Goal: Check status

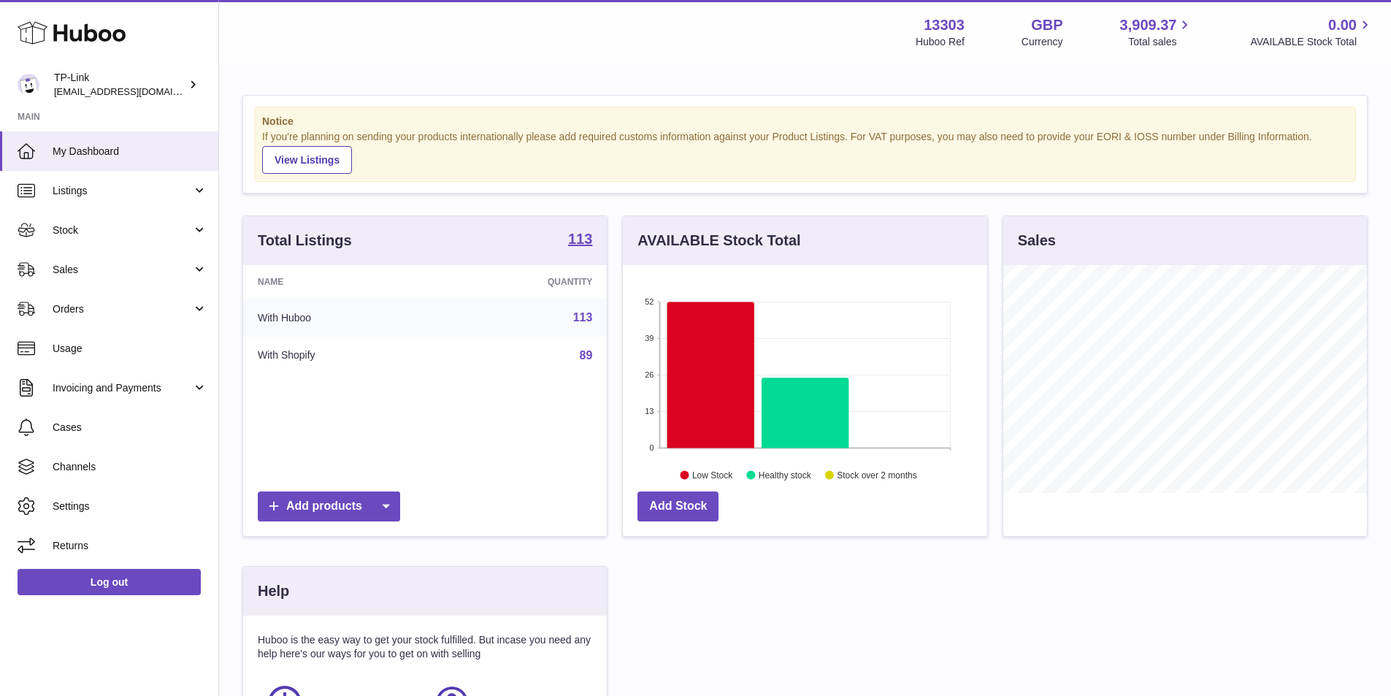
scroll to position [228, 368]
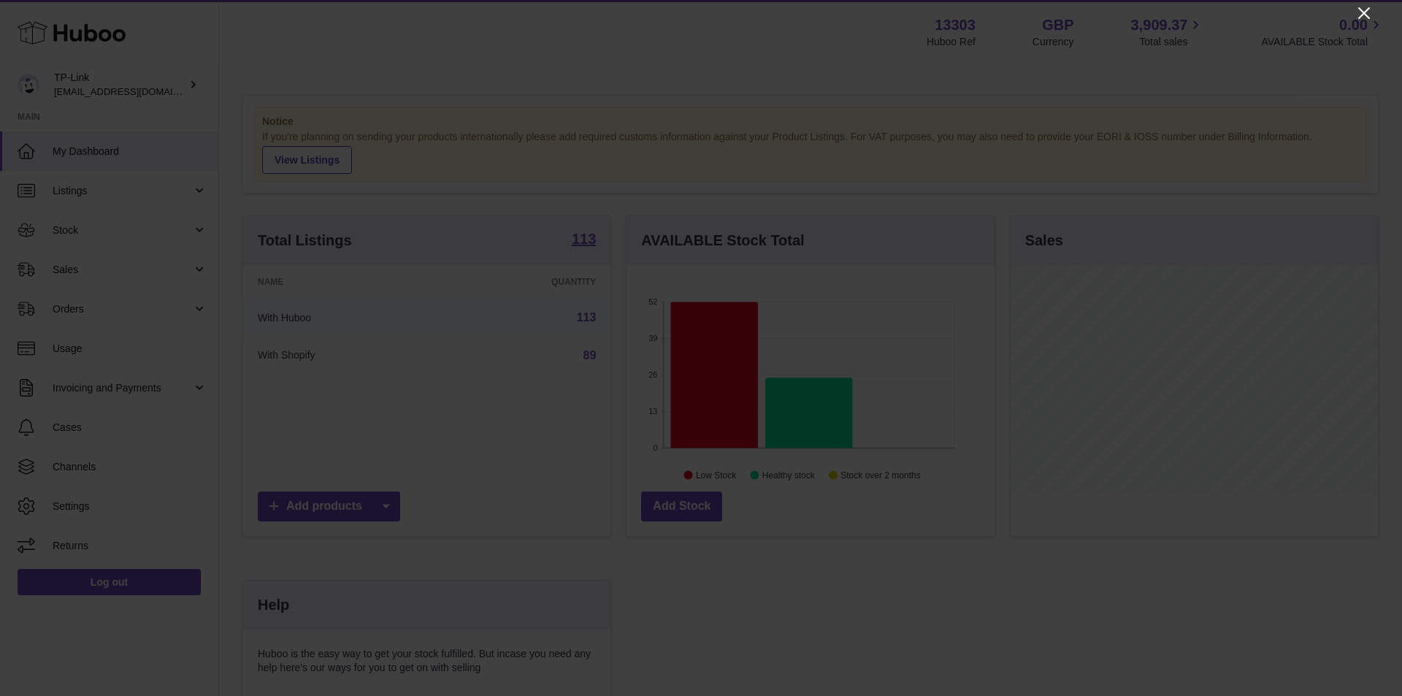
click at [1367, 7] on icon "Close" at bounding box center [1365, 13] width 18 height 18
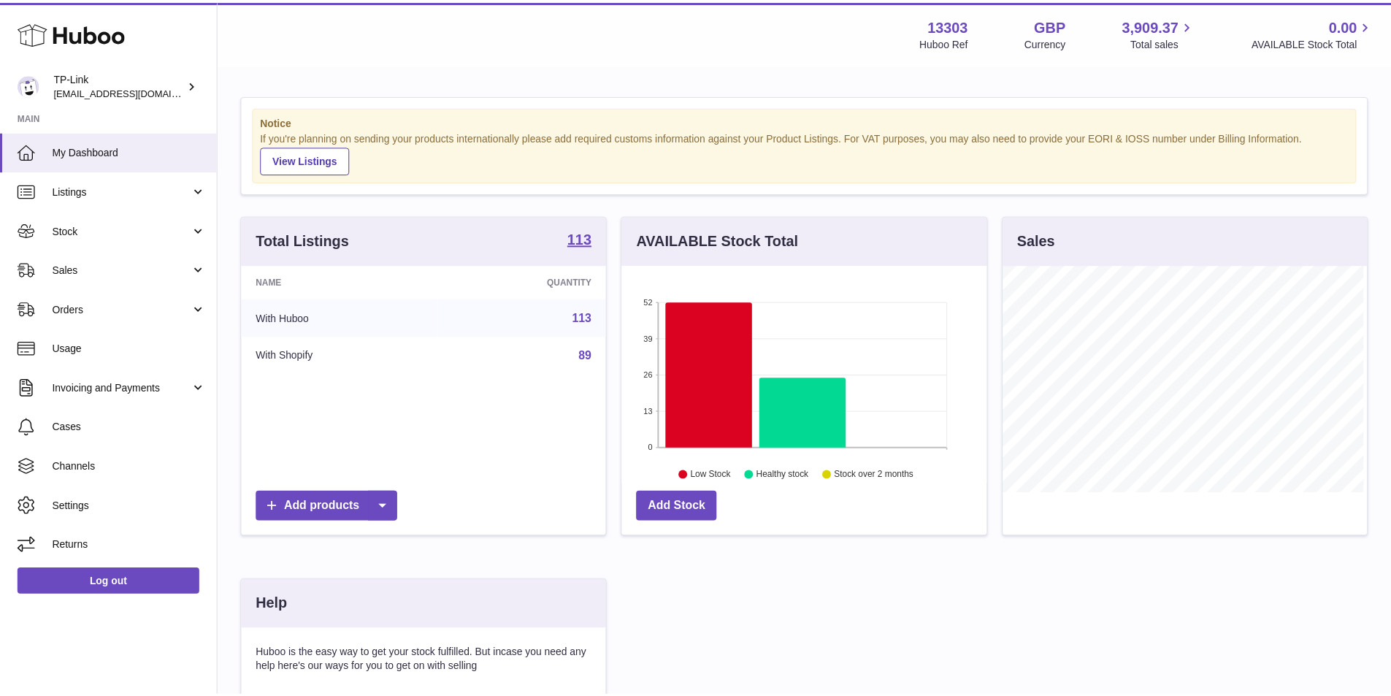
scroll to position [730152, 730016]
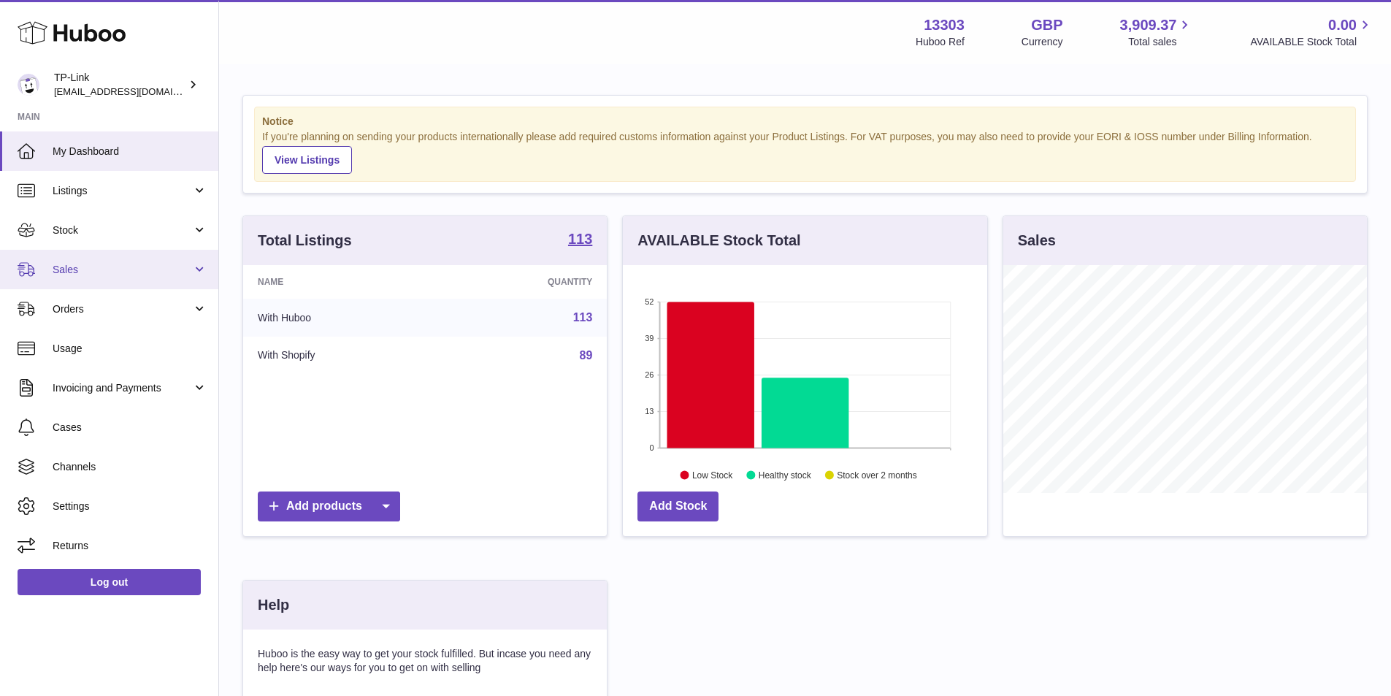
click at [90, 270] on span "Sales" at bounding box center [123, 270] width 140 height 14
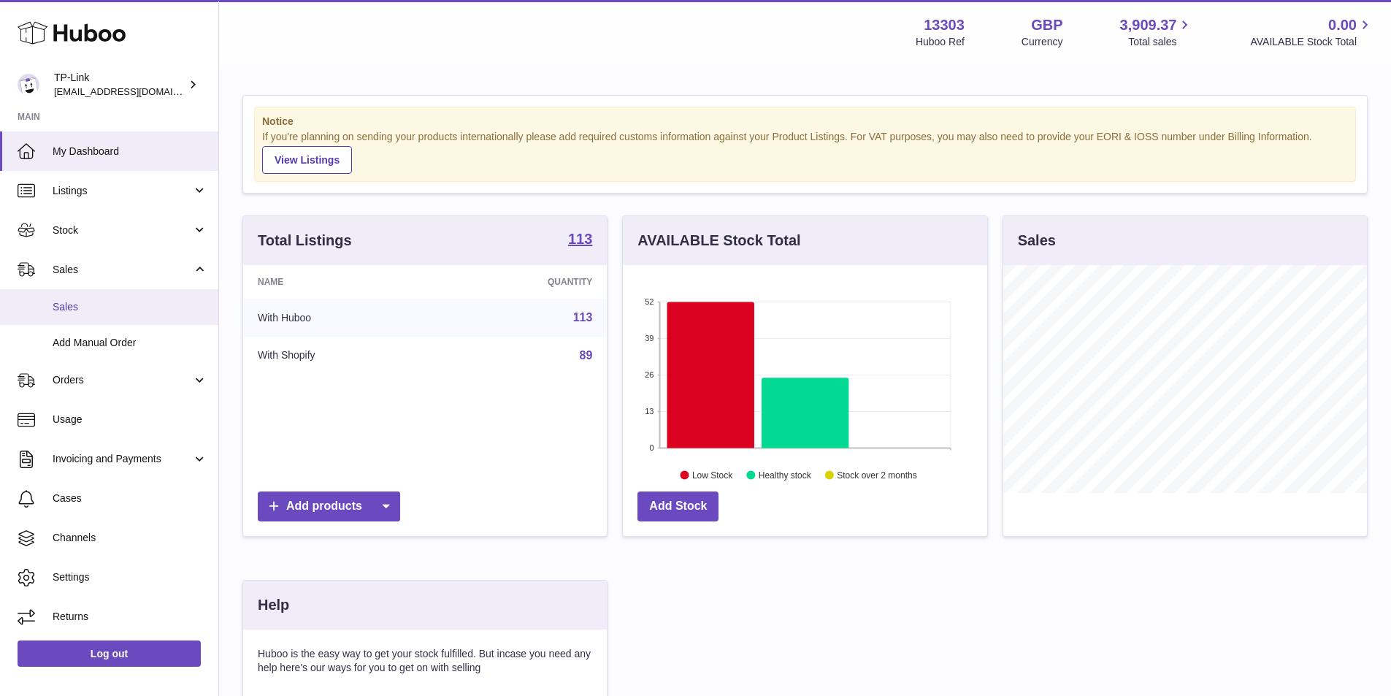
click at [88, 307] on span "Sales" at bounding box center [130, 307] width 155 height 14
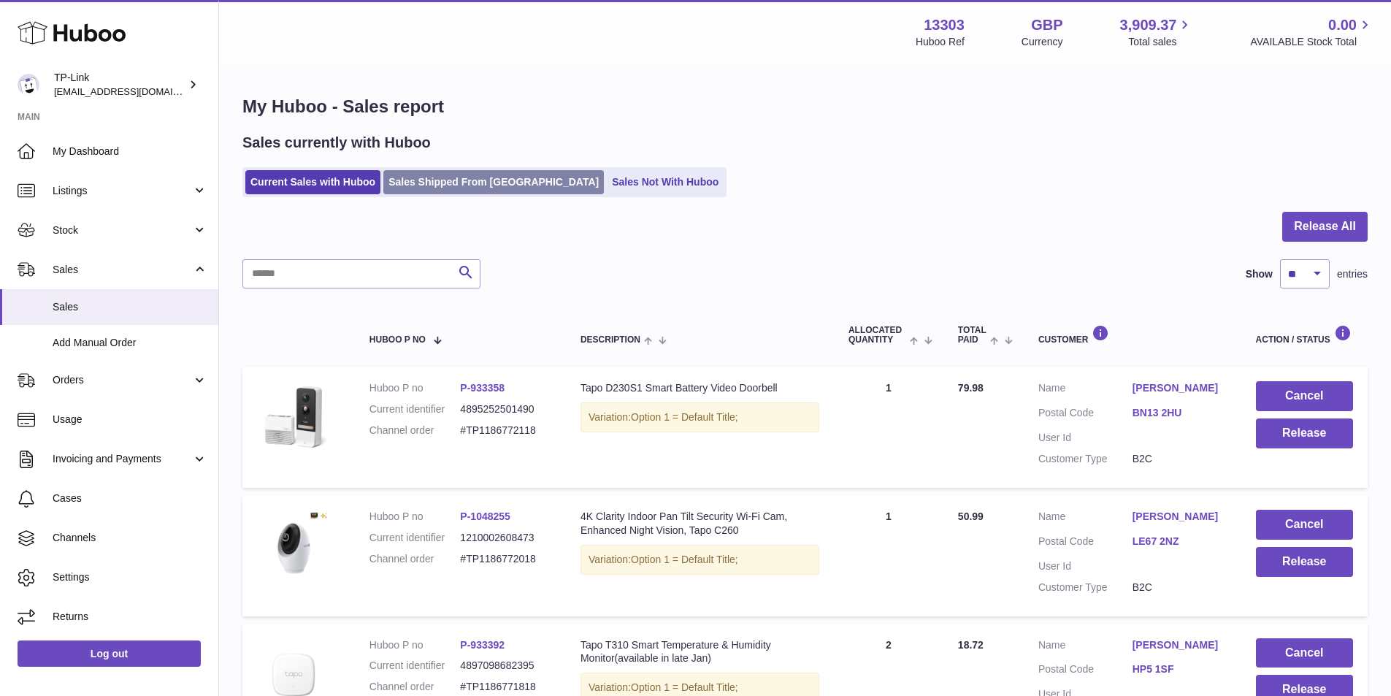
click at [419, 184] on link "Sales Shipped From [GEOGRAPHIC_DATA]" at bounding box center [493, 182] width 221 height 24
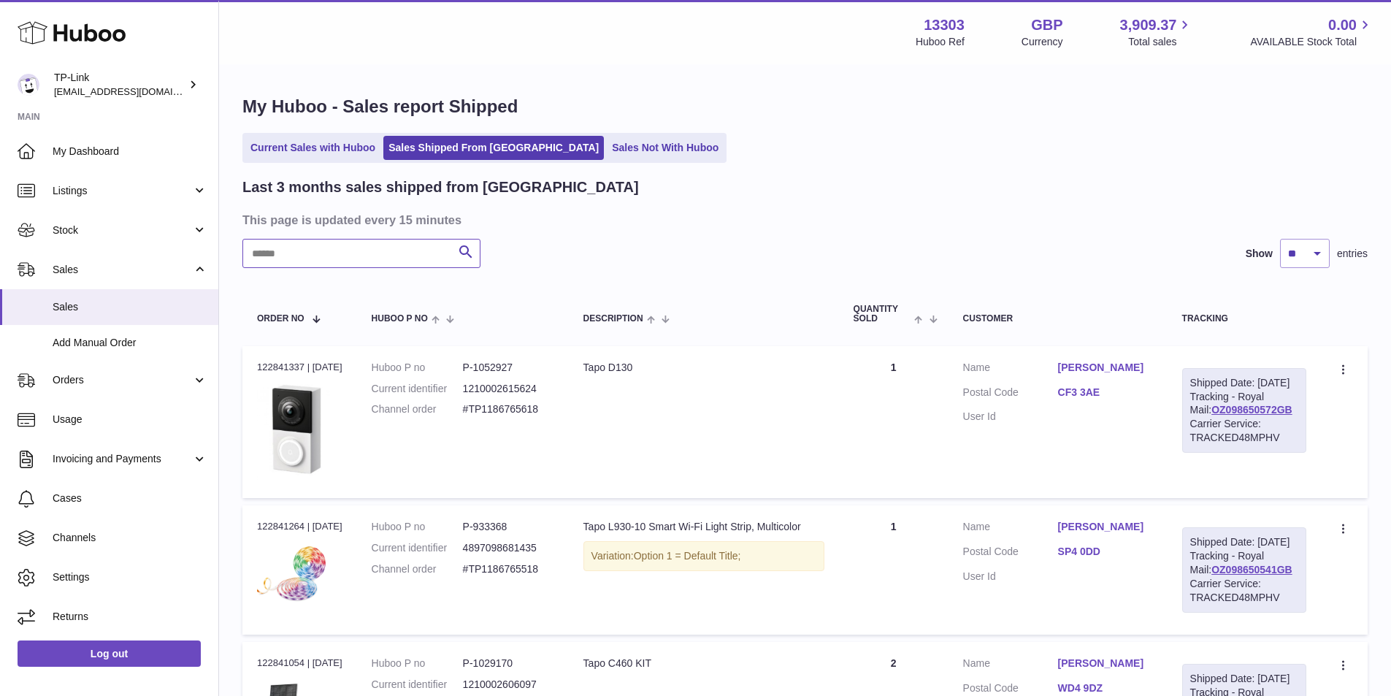
click at [299, 259] on input "text" at bounding box center [361, 253] width 238 height 29
type input "*"
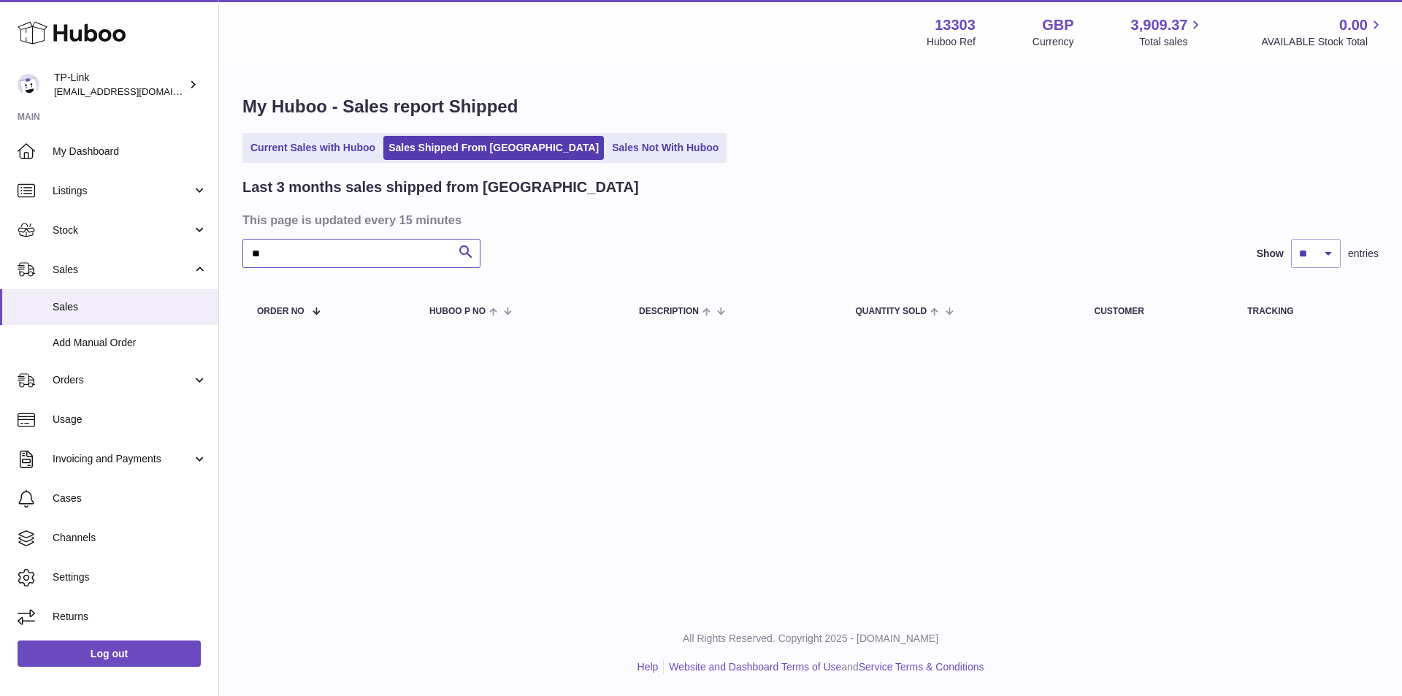
type input "*"
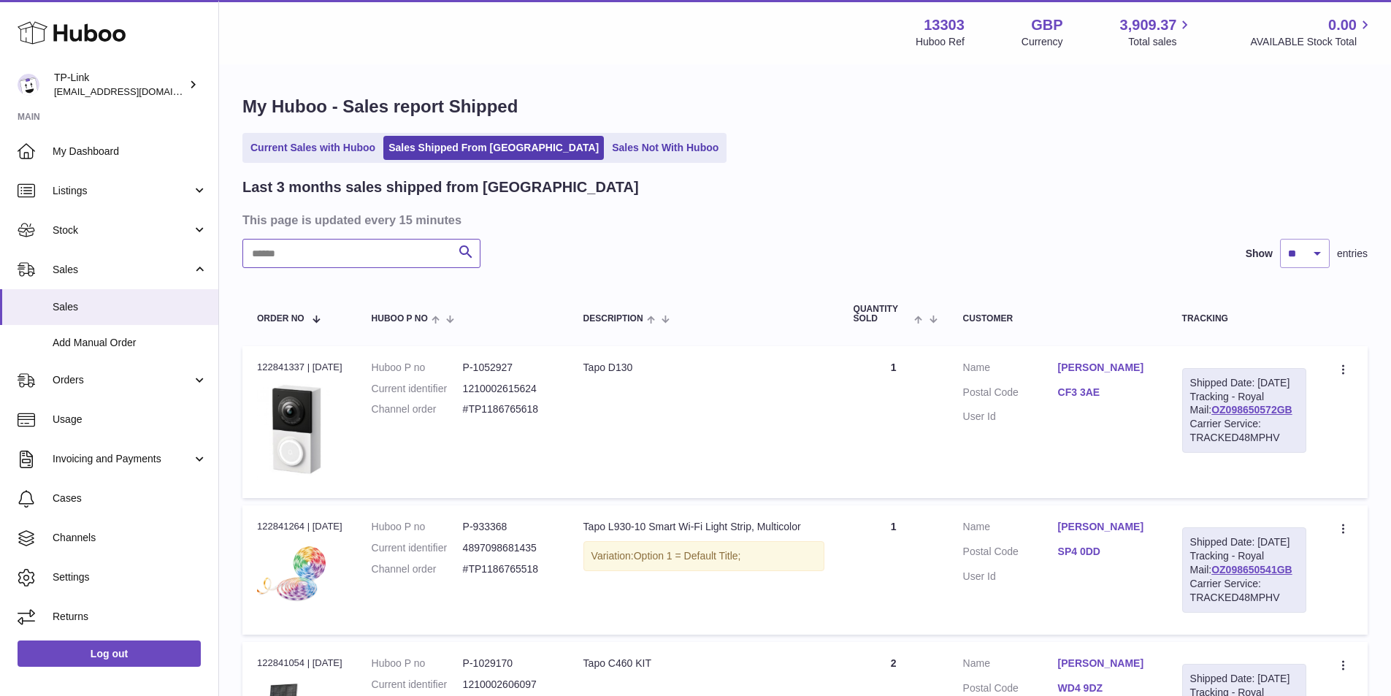
click at [280, 259] on input "text" at bounding box center [361, 253] width 238 height 29
paste input "**********"
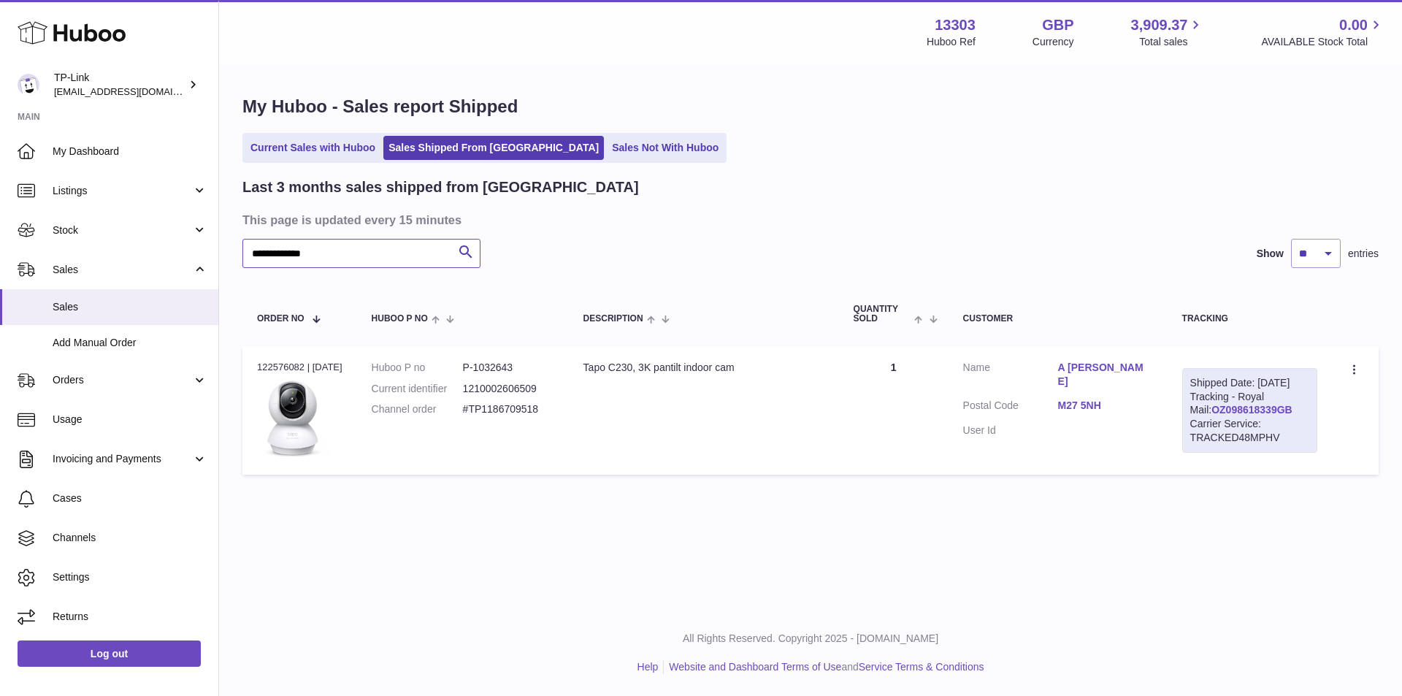
type input "**********"
click at [1217, 416] on link "OZ098618339GB" at bounding box center [1252, 410] width 81 height 12
